Goal: Task Accomplishment & Management: Use online tool/utility

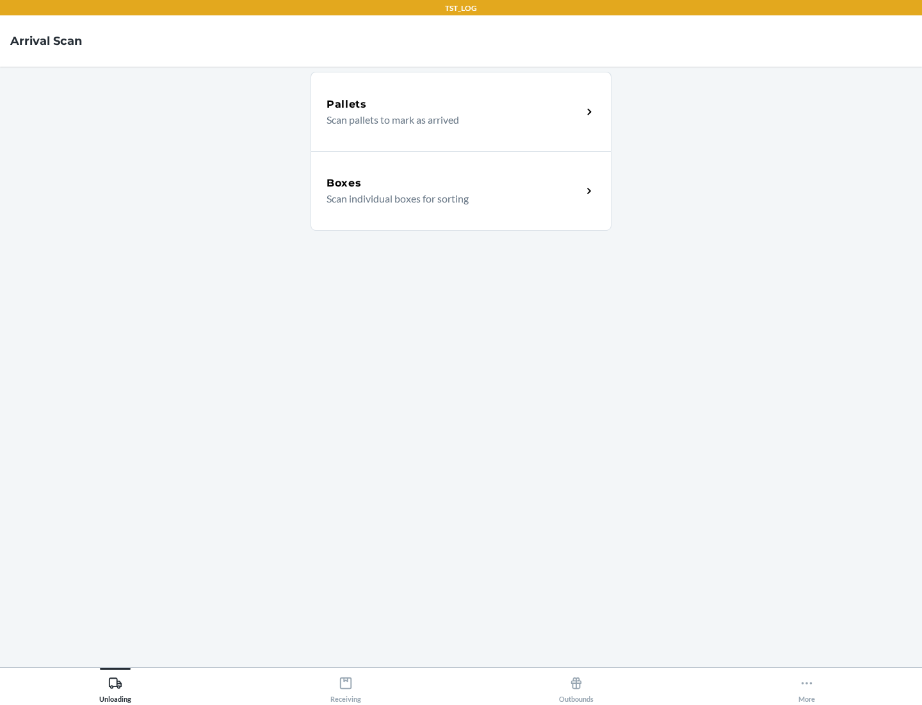
click at [454, 183] on div "Boxes" at bounding box center [455, 183] width 256 height 15
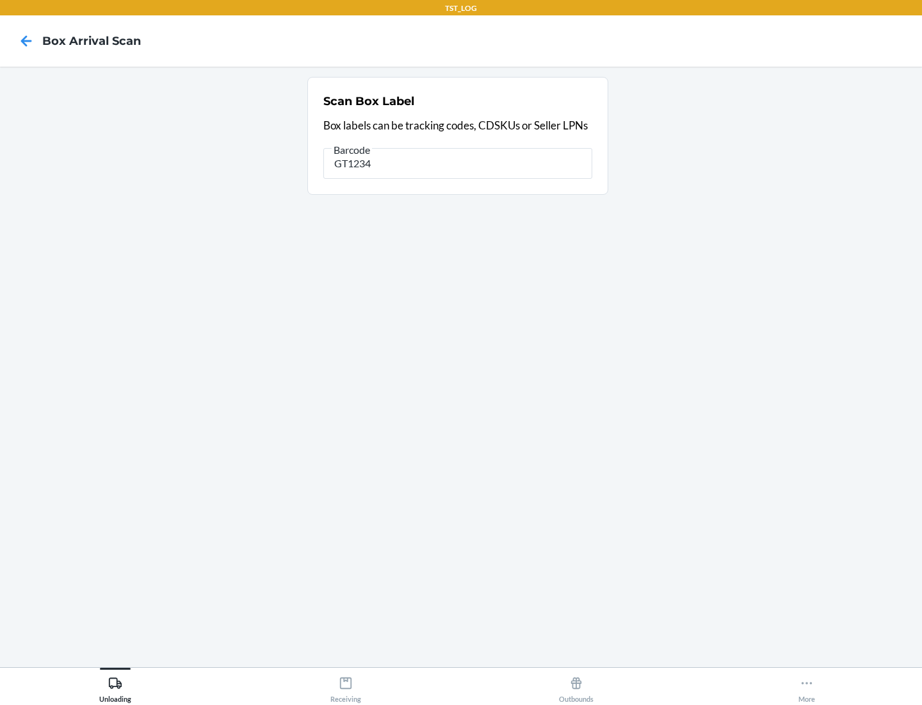
type input "GT1234"
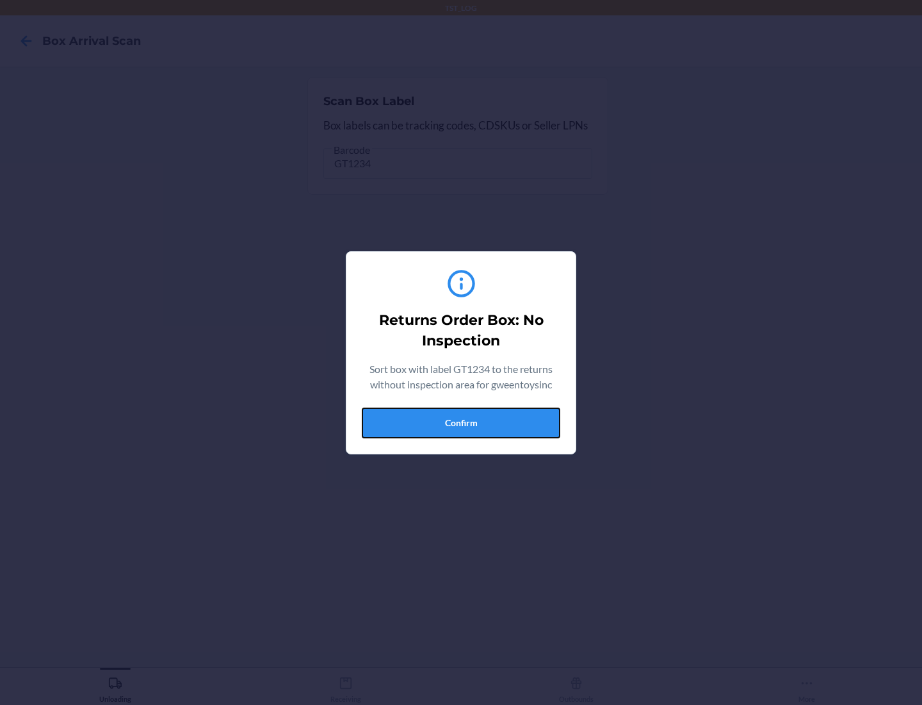
click at [461, 422] on button "Confirm" at bounding box center [461, 422] width 199 height 31
